Goal: Information Seeking & Learning: Learn about a topic

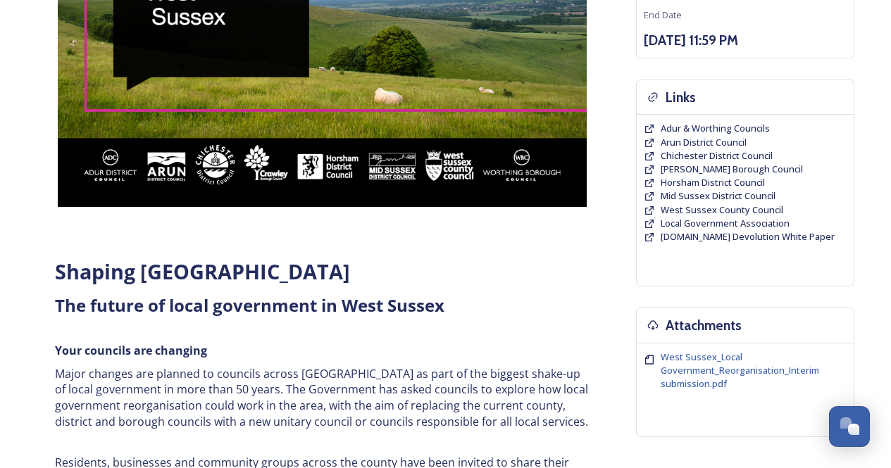
scroll to position [359, 0]
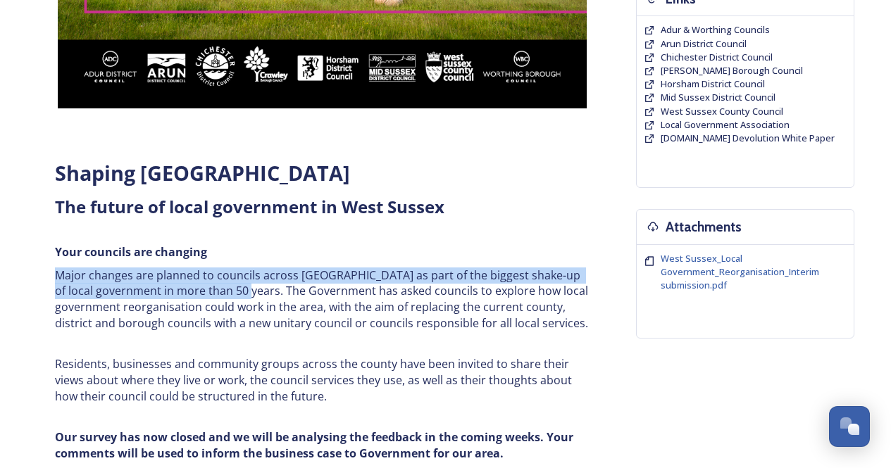
drag, startPoint x: 239, startPoint y: 293, endPoint x: 48, endPoint y: 275, distance: 191.6
click at [48, 275] on div "Shaping [GEOGRAPHIC_DATA] ﻿﻿﻿The future of local government in [GEOGRAPHIC_DATA…" at bounding box center [322, 333] width 556 height 365
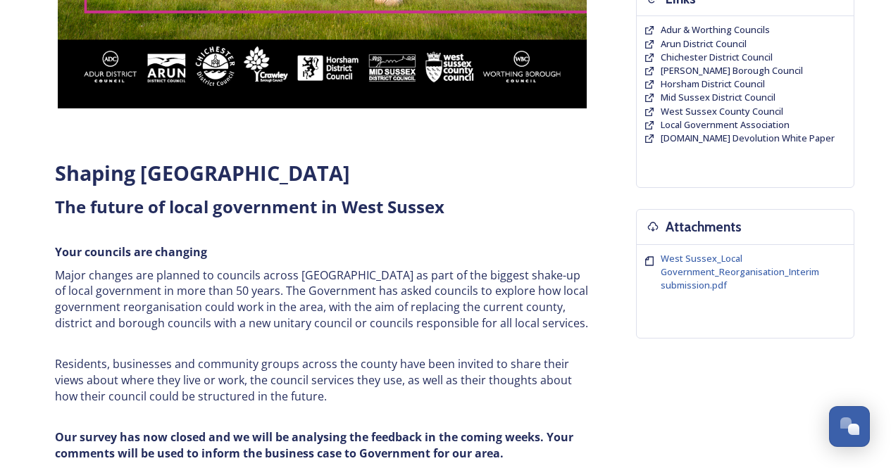
click at [584, 323] on p "Major changes are planned to councils across [GEOGRAPHIC_DATA] as part of the b…" at bounding box center [322, 300] width 535 height 64
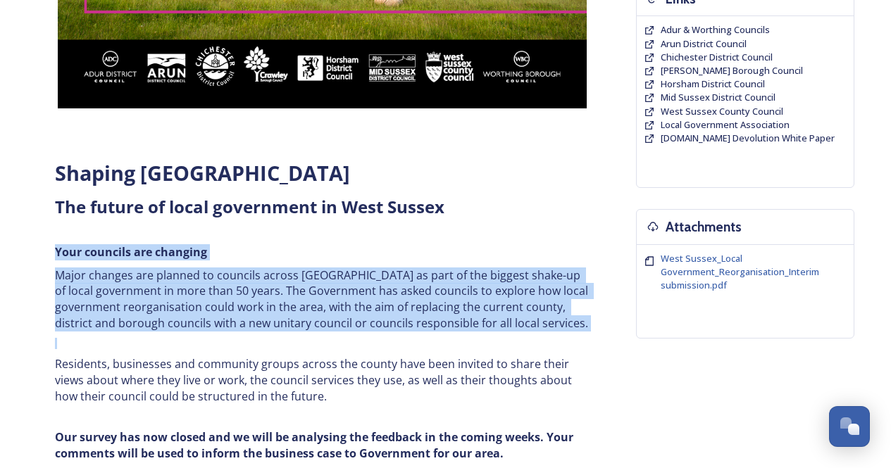
drag, startPoint x: 584, startPoint y: 323, endPoint x: 35, endPoint y: 260, distance: 552.0
click at [35, 260] on div "Home Shaping West Sussex survey Shaping [GEOGRAPHIC_DATA] ﻿﻿﻿The future of loca…" at bounding box center [445, 385] width 845 height 1376
copy div "Your councils are changing Major changes are planned to councils across [GEOGRA…"
click at [27, 306] on div "Home Shaping West Sussex survey Shaping [GEOGRAPHIC_DATA] ﻿﻿﻿The future of loca…" at bounding box center [445, 385] width 845 height 1376
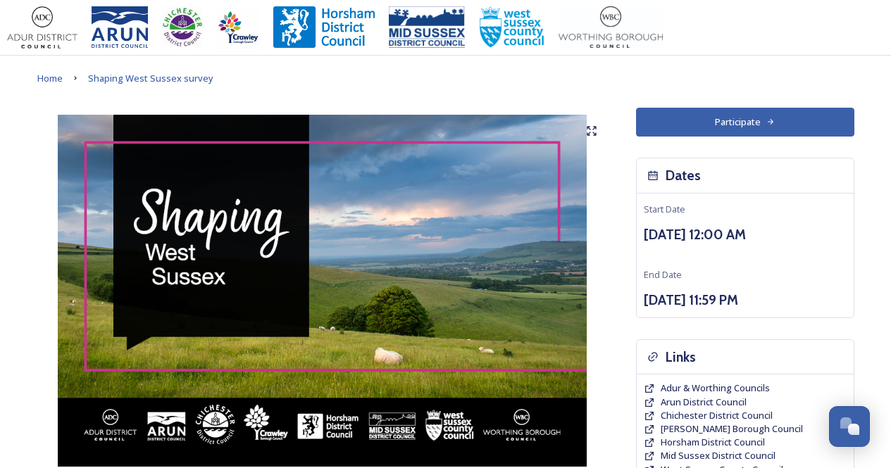
scroll to position [0, 0]
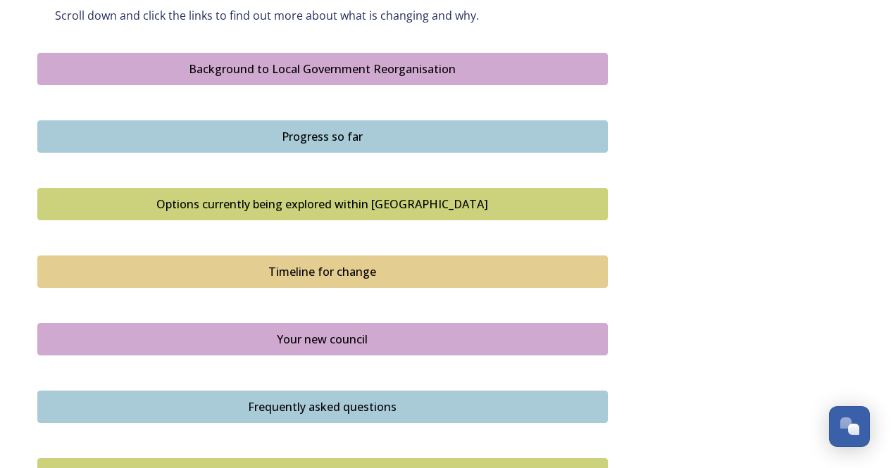
scroll to position [845, 0]
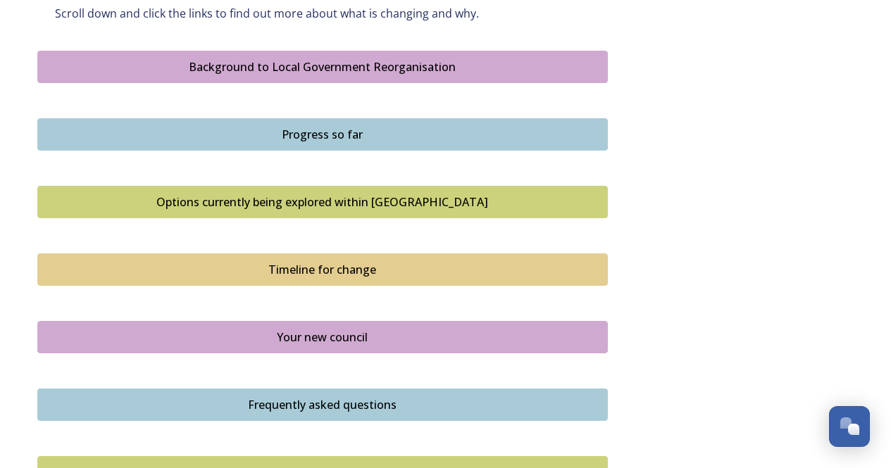
click at [407, 202] on div "Options currently being explored within [GEOGRAPHIC_DATA]" at bounding box center [322, 202] width 555 height 17
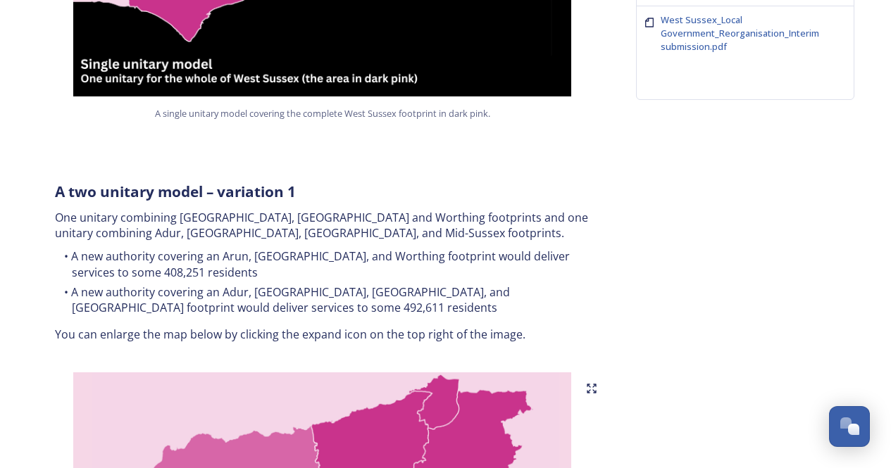
scroll to position [598, 0]
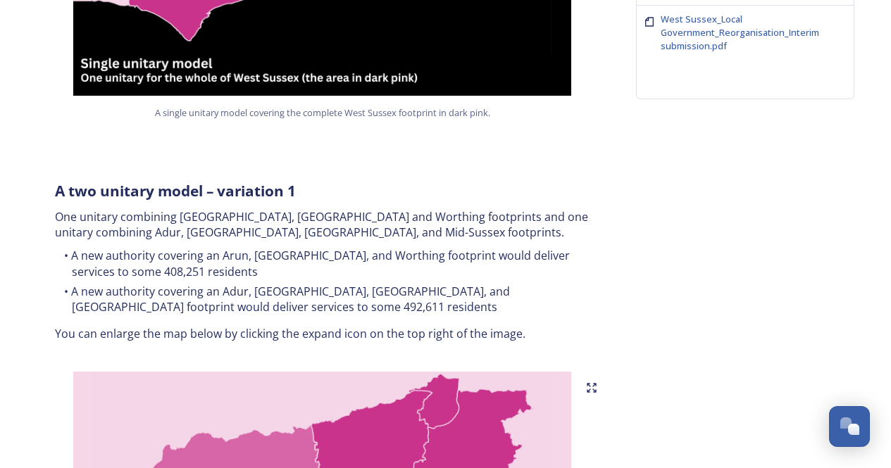
click at [509, 186] on h3 "A two unitary model – variation 1" at bounding box center [322, 191] width 535 height 21
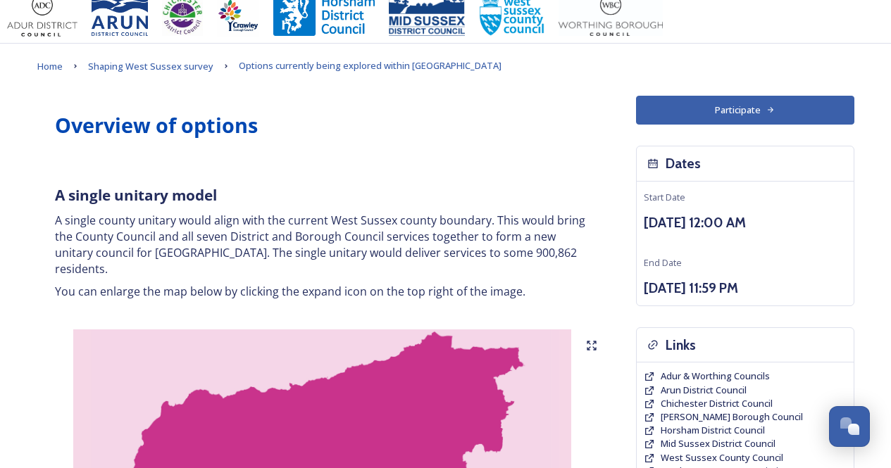
scroll to position [12, 0]
